Goal: Find specific fact: Find specific fact

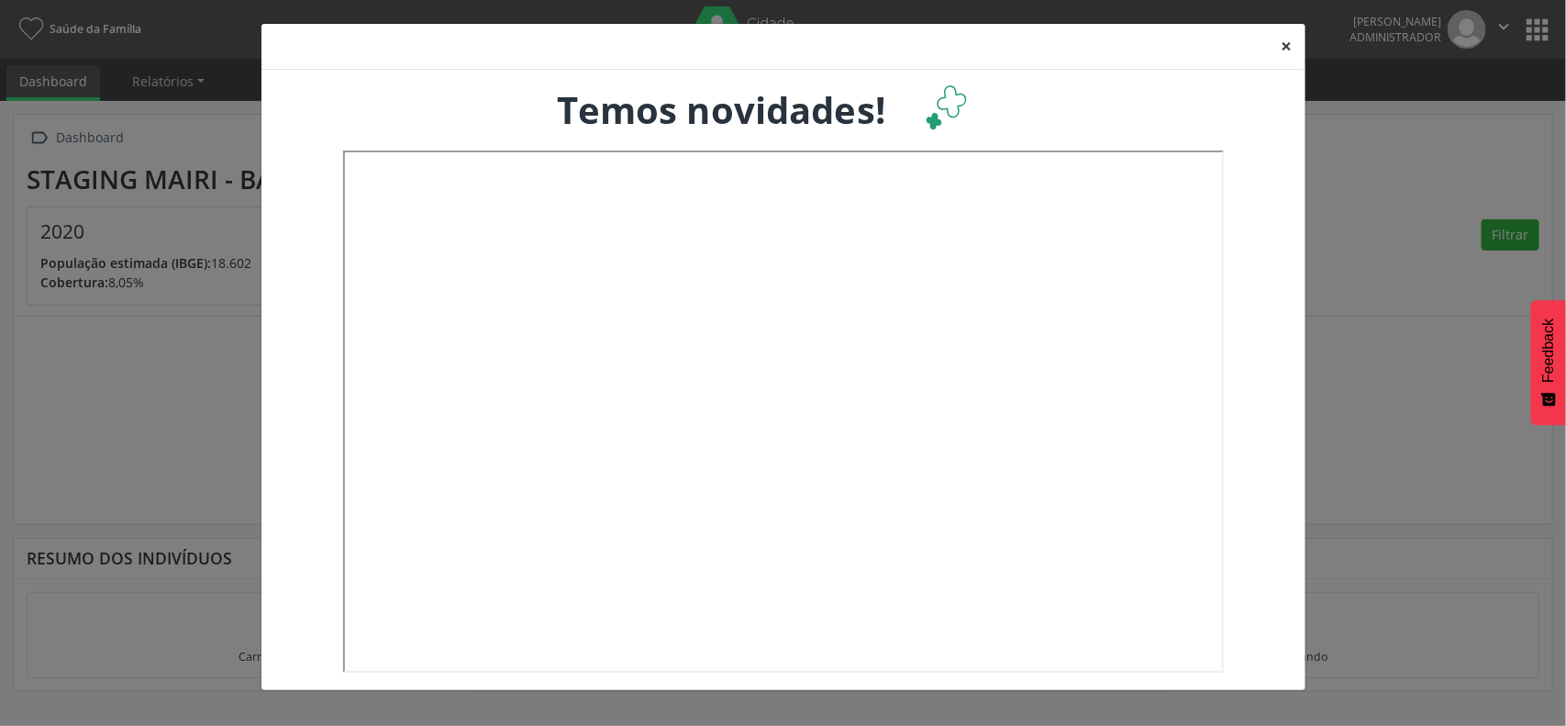
click at [1280, 39] on button "×" at bounding box center [1287, 46] width 37 height 45
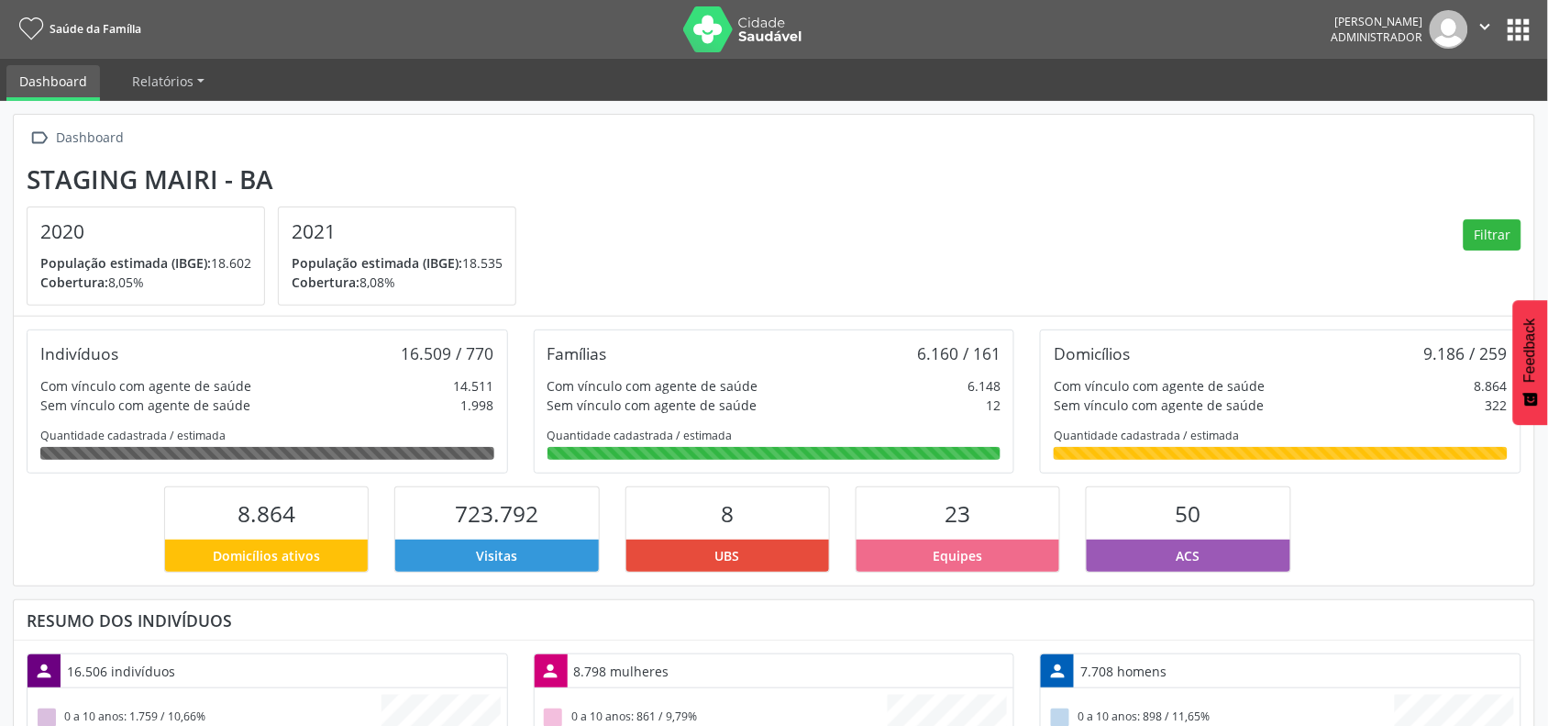
click at [1513, 18] on button "apps" at bounding box center [1519, 30] width 32 height 32
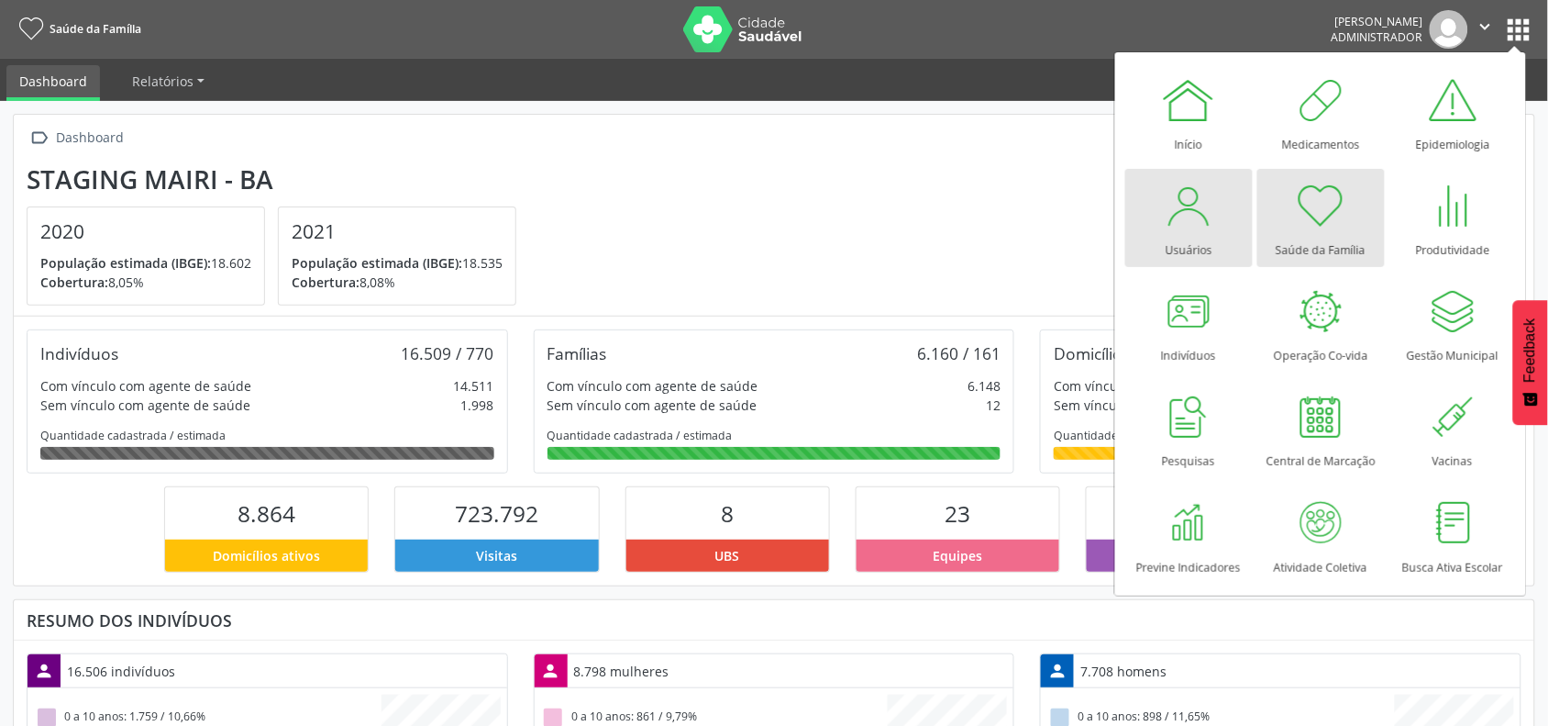
click at [1185, 223] on div at bounding box center [1188, 205] width 55 height 55
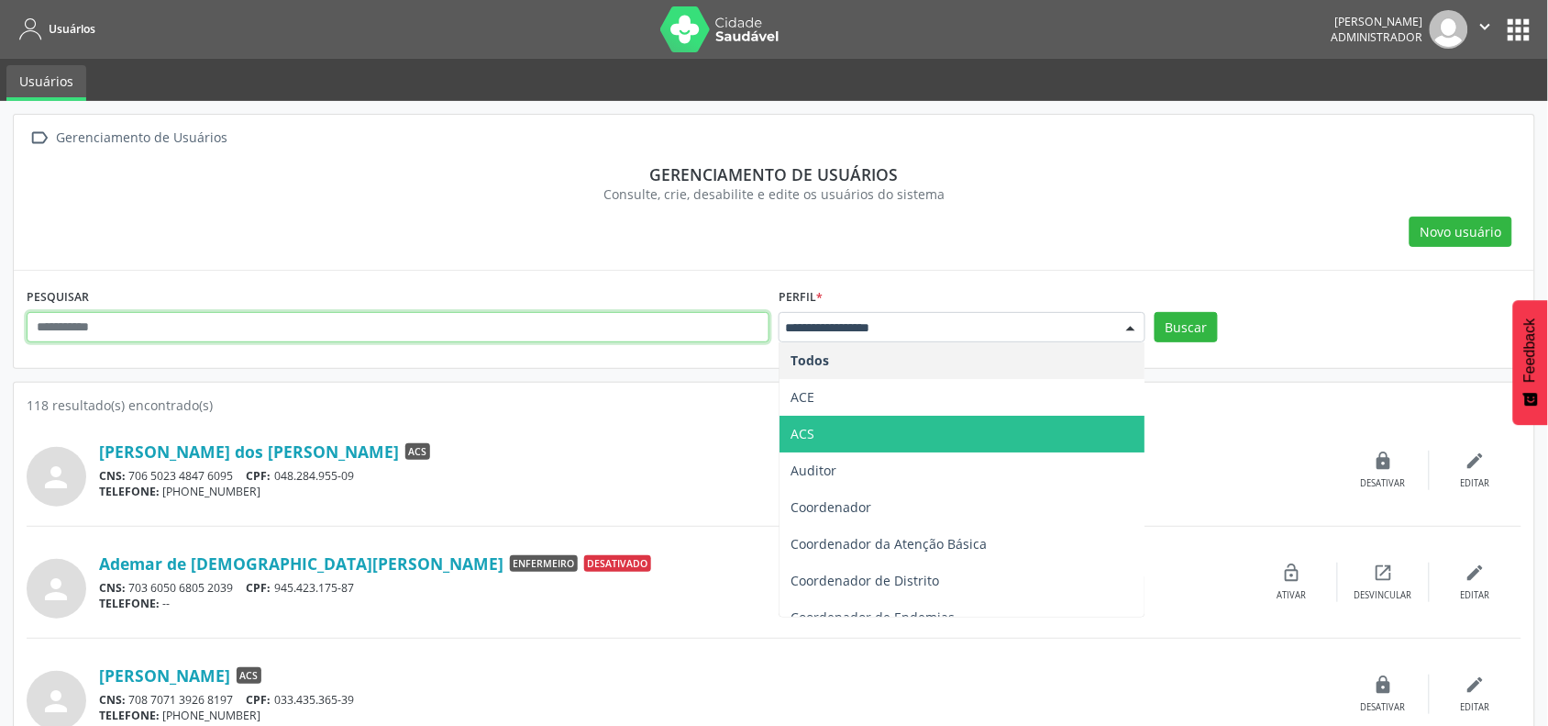
click at [404, 327] on input "text" at bounding box center [398, 327] width 743 height 31
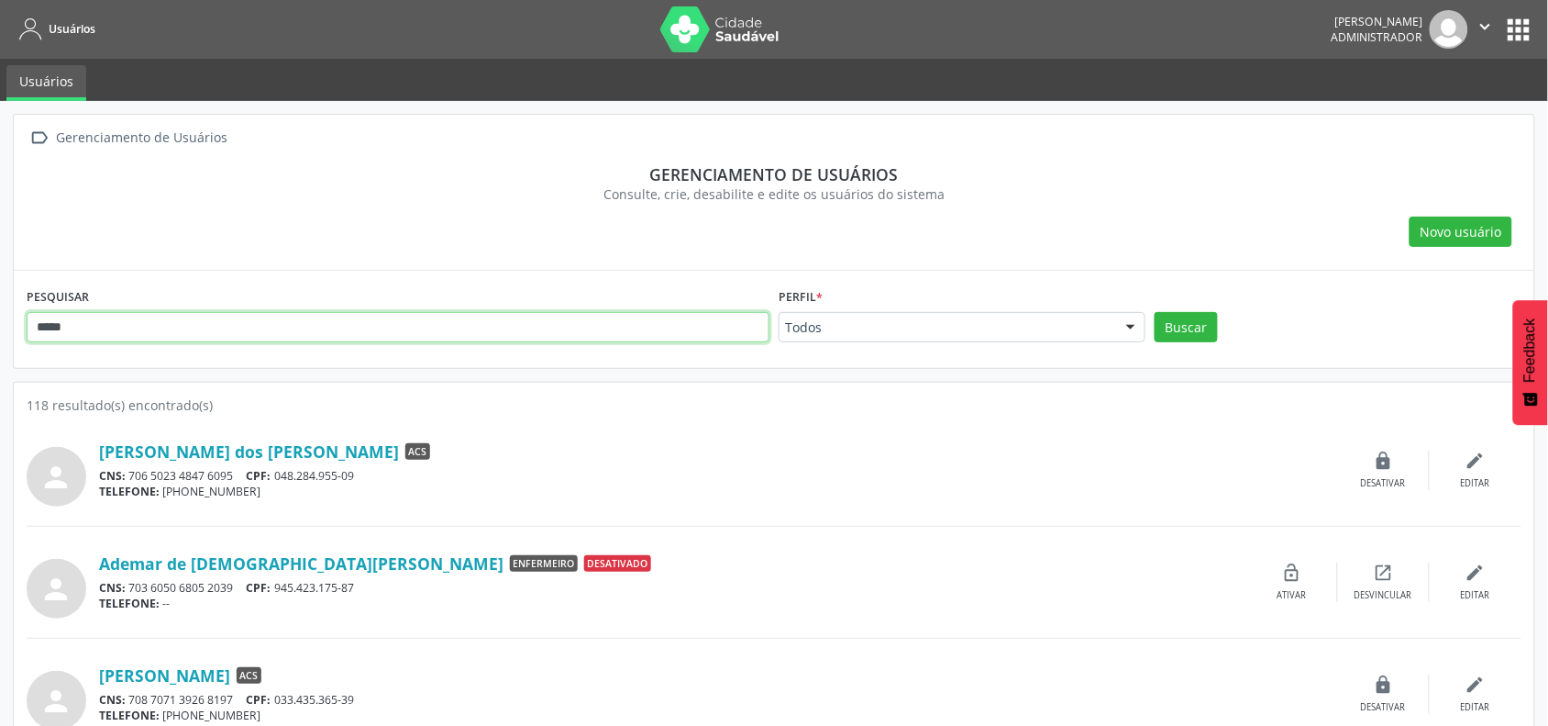
click at [1155, 312] on button "Buscar" at bounding box center [1186, 327] width 63 height 31
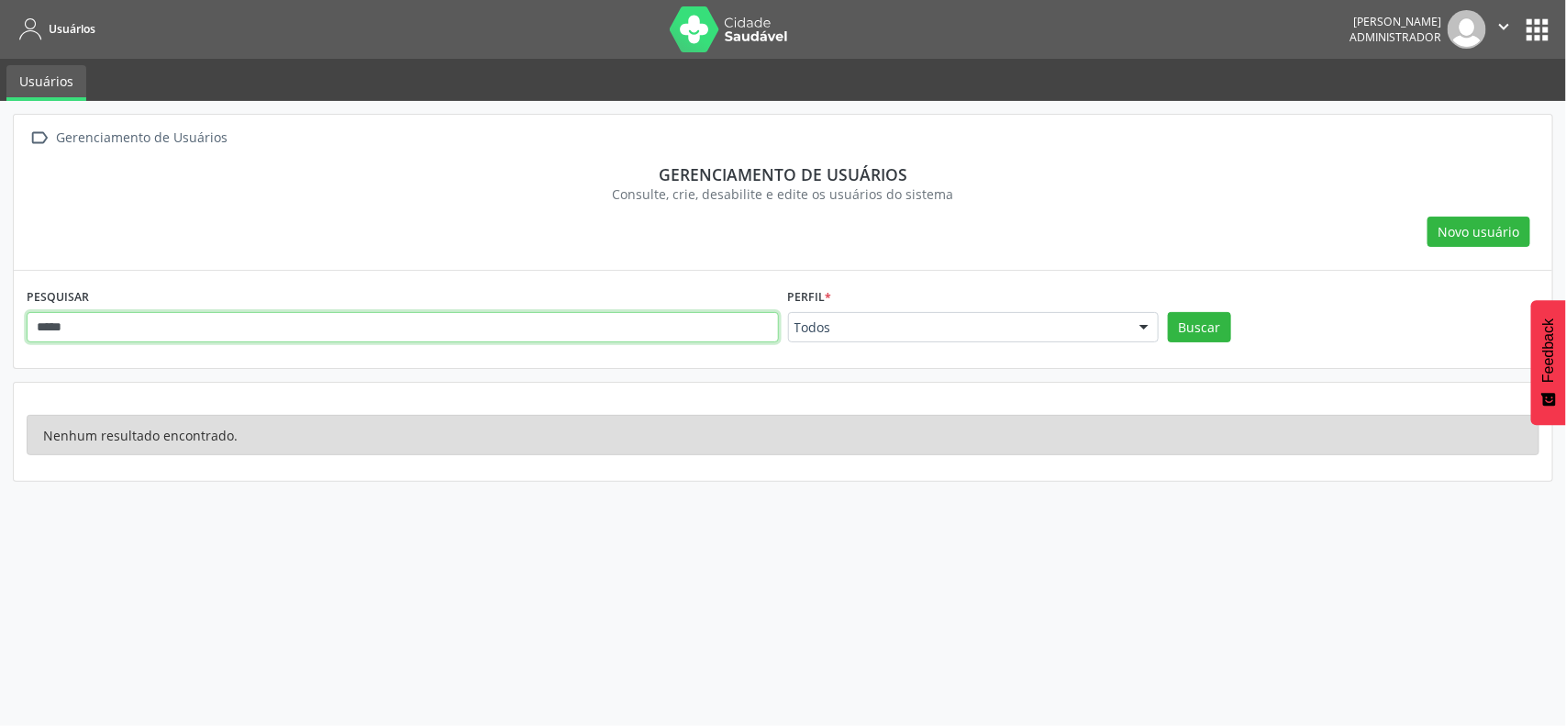
click at [339, 315] on input "*****" at bounding box center [403, 327] width 752 height 31
type input "*"
type input "********"
click at [1168, 312] on button "Buscar" at bounding box center [1199, 327] width 63 height 31
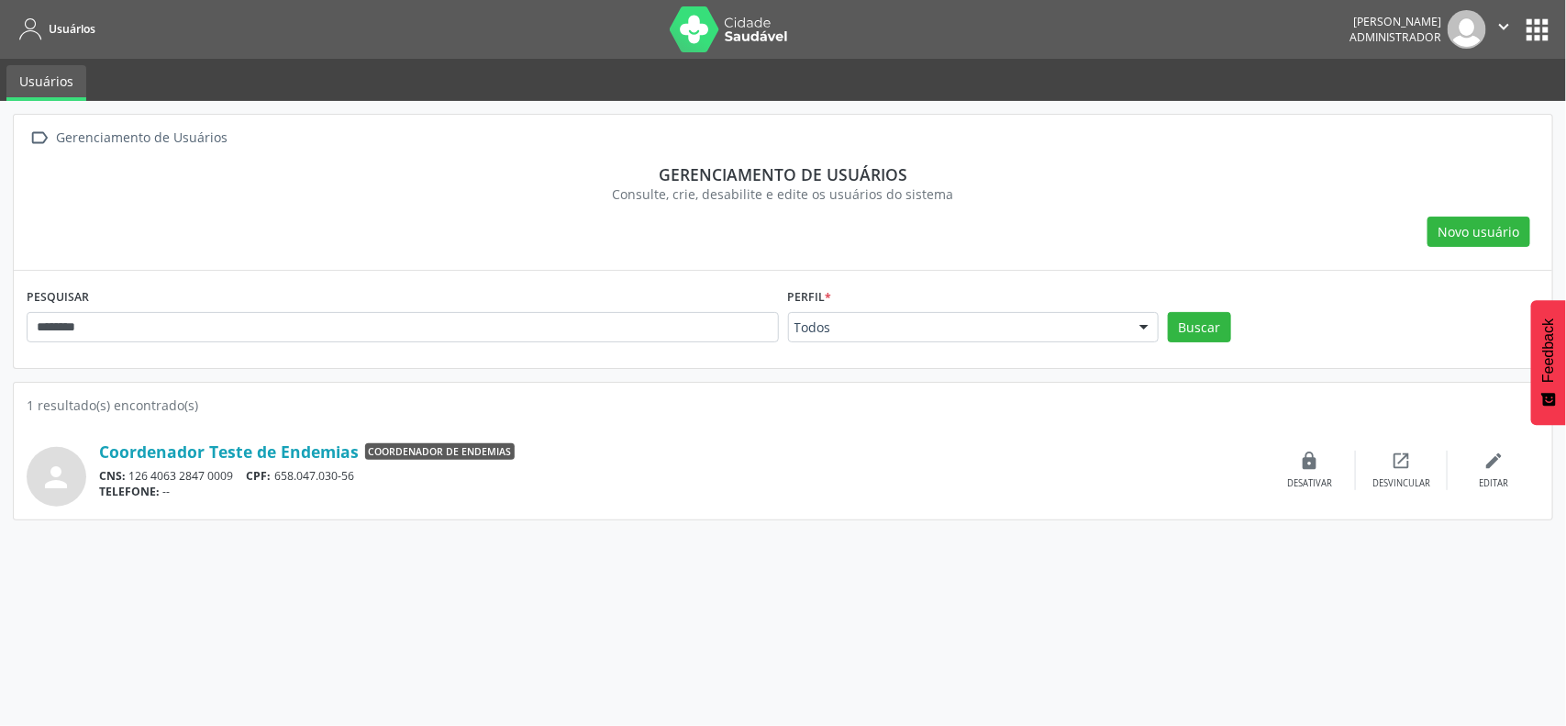
drag, startPoint x: 283, startPoint y: 474, endPoint x: 371, endPoint y: 471, distance: 89.0
click at [371, 471] on div "CNS: 126 4063 2847 0009 CPF: 658.047.030-56" at bounding box center [681, 476] width 1165 height 16
copy div "658.047.030-56"
click at [203, 445] on link "Coordenador Teste de Endemias" at bounding box center [229, 451] width 260 height 20
